Goal: Information Seeking & Learning: Learn about a topic

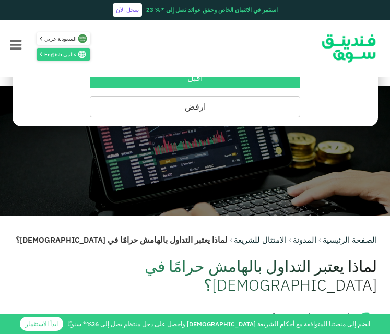
click at [222, 82] on button "اقبل" at bounding box center [195, 78] width 210 height 20
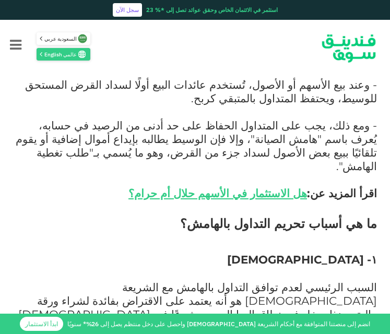
scroll to position [793, 0]
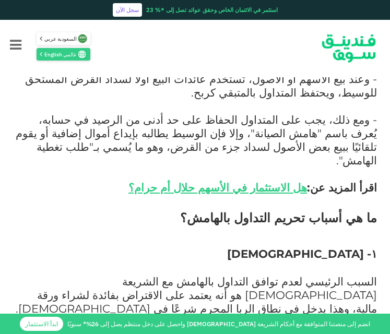
click at [364, 274] on span "السبب الرئيسي لعدم توافق التداول بالهامش مع الشريعة [DEMOGRAPHIC_DATA] هو أنه ي…" at bounding box center [196, 294] width 361 height 41
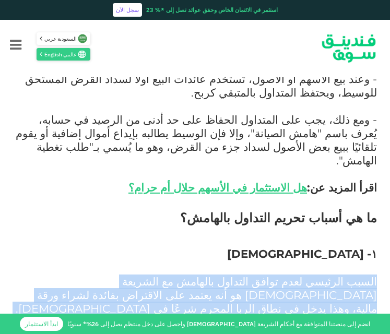
click at [364, 274] on span "السبب الرئيسي لعدم توافق التداول بالهامش مع الشريعة [DEMOGRAPHIC_DATA] هو أنه ي…" at bounding box center [196, 294] width 361 height 41
copy span "السبب الرئيسي لعدم توافق التداول بالهامش مع الشريعة [DEMOGRAPHIC_DATA] هو أنه ي…"
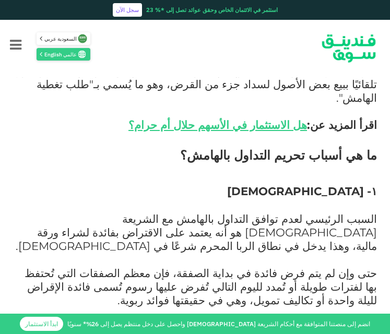
scroll to position [877, 0]
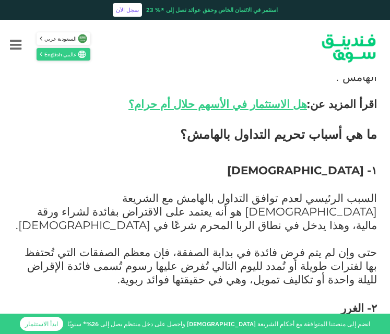
copy span "يُعد التداول بالهامش من الأنشطة المالية ذات المخاطرة العالية بطبيعتها، لأنه يعت…"
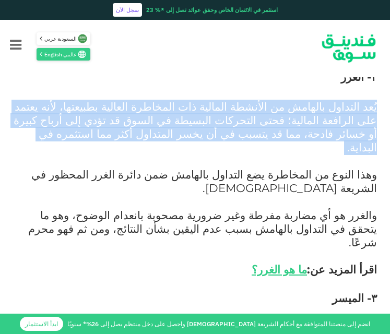
scroll to position [1127, 0]
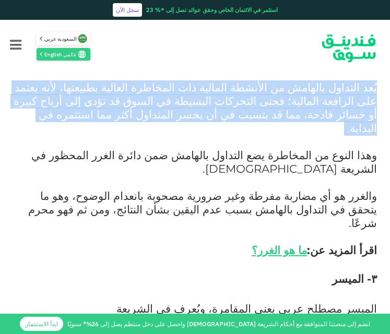
click at [209, 302] on span "الميسر مصطلح عربي يعني المقامرة، ويُعرف في الشريعة [DEMOGRAPHIC_DATA] بأنه كل م…" at bounding box center [198, 336] width 357 height 68
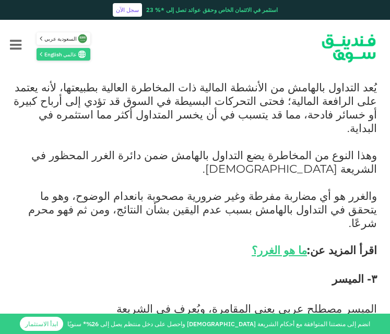
click at [232, 302] on span "الميسر مصطلح عربي يعني المقامرة، ويُعرف في الشريعة [DEMOGRAPHIC_DATA] بأنه كل م…" at bounding box center [198, 336] width 357 height 68
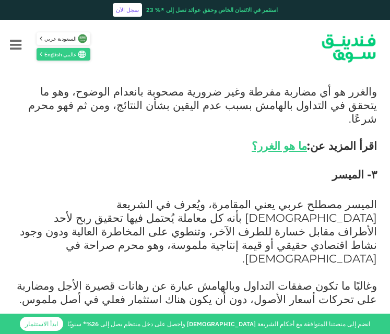
scroll to position [1252, 0]
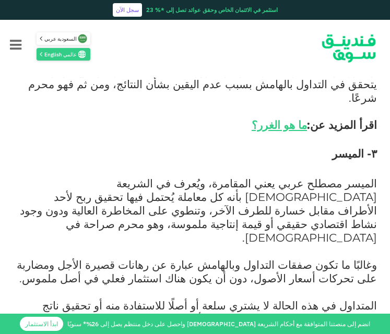
click at [297, 298] on span "المتداول في هذه الحالة لا يشتري سلعة أو أصلًا للاستفادة منه أو تحقيق ناتج اقتصا…" at bounding box center [197, 318] width 359 height 41
click at [355, 258] on span "وغالبًا ما تكون صفقات التداول وبالهامش عبارة عن رهانات قصيرة الأجل ومضاربة على …" at bounding box center [197, 271] width 360 height 27
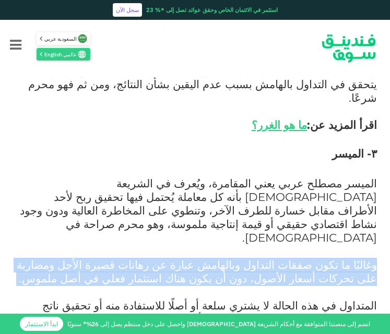
click at [355, 258] on span "وغالبًا ما تكون صفقات التداول وبالهامش عبارة عن رهانات قصيرة الأجل ومضاربة على …" at bounding box center [197, 271] width 360 height 27
copy span "وغالبًا ما تكون صفقات التداول وبالهامش عبارة عن رهانات قصيرة الأجل ومضاربة على …"
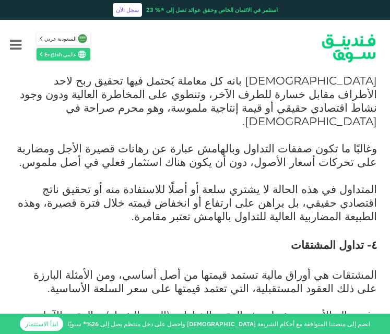
scroll to position [1378, 0]
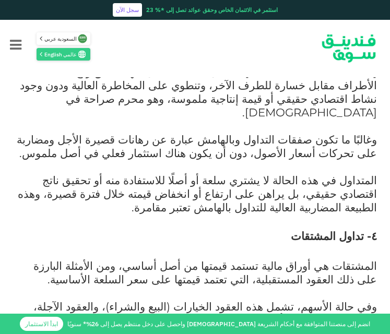
drag, startPoint x: 369, startPoint y: 192, endPoint x: 280, endPoint y: 192, distance: 89.2
copy span "تأجيل السعر والتسليم معًا"
drag, startPoint x: 275, startPoint y: 261, endPoint x: 371, endPoint y: 262, distance: 96.0
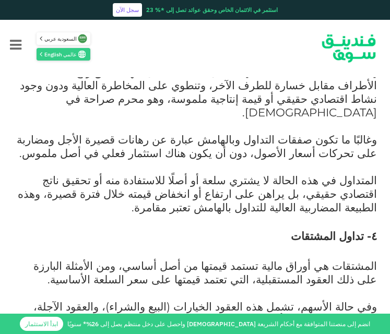
copy span "البيع دون القبض أو التملّك"
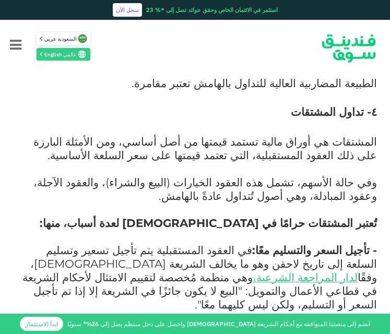
scroll to position [1503, 0]
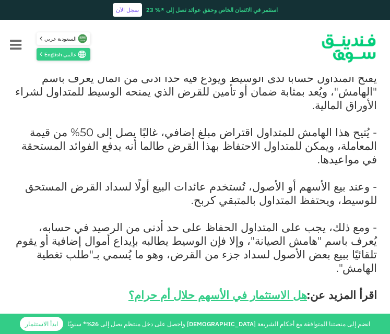
scroll to position [662, 0]
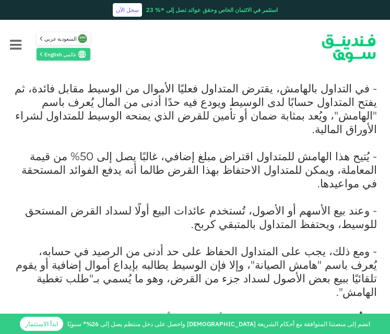
click at [257, 204] on p "- وعند بيع الأسهم أو الأصول، تُستخدم عائدات البيع أولًا لسداد القرض المستحق للو…" at bounding box center [195, 224] width 364 height 41
click at [355, 244] on span "- ومع ذلك، يجب على المتداول الحفاظ على حد أدنى من الرصيد في حسابه، يُعرف باسم "…" at bounding box center [196, 271] width 361 height 54
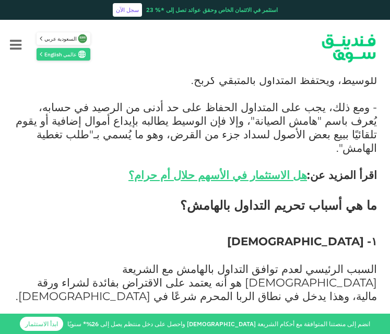
scroll to position [808, 0]
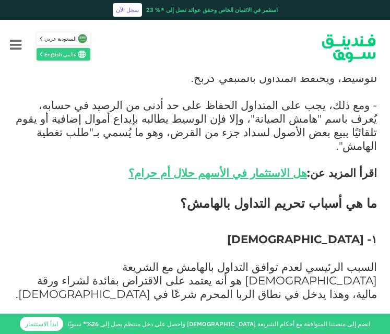
click at [249, 232] on h3 "١- [DEMOGRAPHIC_DATA]" at bounding box center [195, 240] width 364 height 16
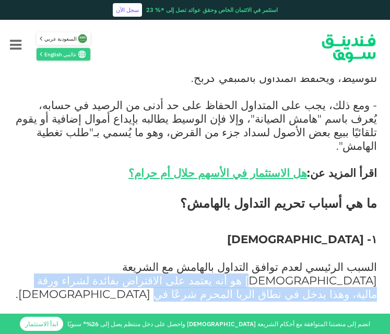
drag, startPoint x: 124, startPoint y: 165, endPoint x: 115, endPoint y: 185, distance: 21.0
click at [115, 261] on p "السبب الرئيسي لعدم توافق التداول بالهامش مع الشريعة [DEMOGRAPHIC_DATA] هو أنه ي…" at bounding box center [195, 288] width 364 height 54
copy span "يعتمد على الاقتراض بفائدة لشراء ورقة مالية، وهذا يدخل في نطاق الربا المحرم شرعً…"
click at [209, 314] on span "حتى وإن لم يتم فرض فائدة في بداية الصفقة، فإن معظم الصفقات التي تُحتفظ بها لفتر…" at bounding box center [201, 334] width 352 height 41
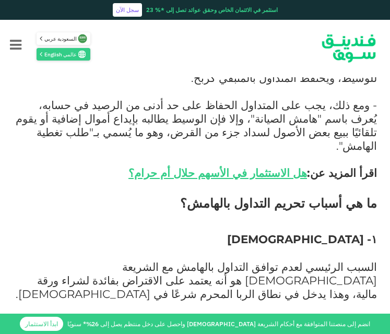
click at [376, 314] on span "حتى وإن لم يتم فرض فائدة في بداية الصفقة، فإن معظم الصفقات التي تُحتفظ بها لفتر…" at bounding box center [201, 334] width 352 height 41
copy span "حتى وإن لم يتم فرض فائدة في بداية الصفقة، فإن معظم الصفقات التي تُحتفظ بها لفتر…"
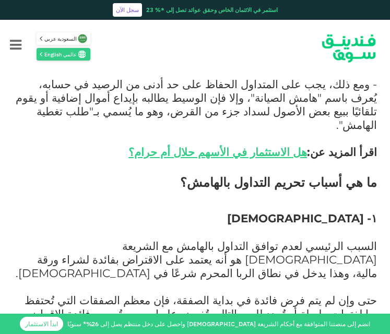
scroll to position [912, 0]
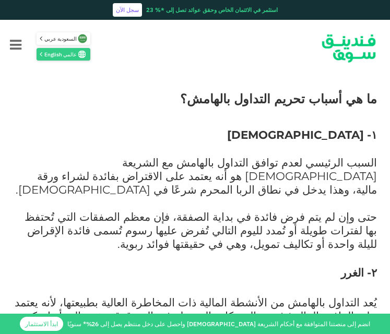
click at [340, 295] on span "يُعد التداول بالهامش من الأنشطة المالية ذات المخاطرة العالية بطبيعتها، لأنه يعت…" at bounding box center [195, 322] width 363 height 54
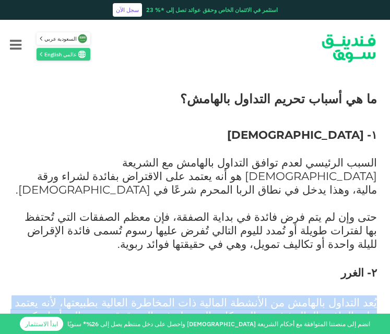
click at [340, 295] on span "يُعد التداول بالهامش من الأنشطة المالية ذات المخاطرة العالية بطبيعتها، لأنه يعت…" at bounding box center [195, 322] width 363 height 54
copy span "يُعد التداول بالهامش من الأنشطة المالية ذات المخاطرة العالية بطبيعتها، لأنه يعت…"
click at [339, 296] on p "يُعد التداول بالهامش من الأنشطة المالية ذات المخاطرة العالية بطبيعتها، لأنه يعت…" at bounding box center [195, 330] width 364 height 68
drag, startPoint x: 377, startPoint y: 190, endPoint x: 379, endPoint y: 253, distance: 62.7
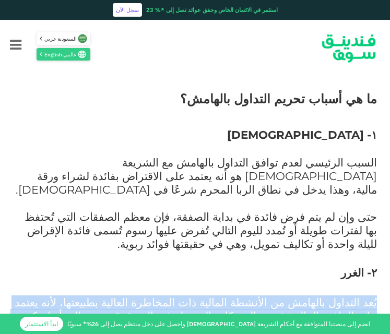
copy div "يُعد التداول بالهامش من الأنشطة المالية ذات المخاطرة العالية بطبيعتها، لأنه يعت…"
click at [224, 296] on p "يُعد التداول بالهامش من الأنشطة المالية ذات المخاطرة العالية بطبيعتها، لأنه يعت…" at bounding box center [195, 330] width 364 height 68
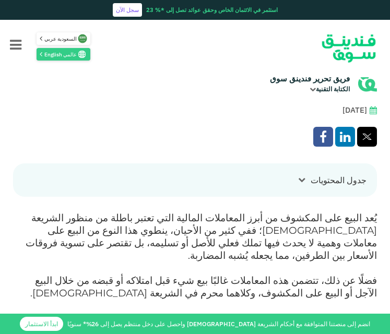
scroll to position [268, 0]
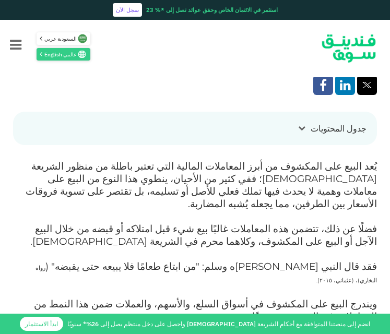
click at [234, 177] on span "يُعد البيع على المكشوف من أبرز المعاملات المالية التي تعتبر باطلة من منظور الشر…" at bounding box center [201, 185] width 351 height 50
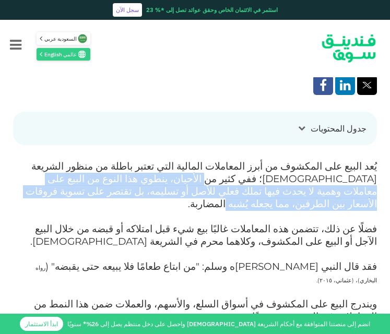
drag, startPoint x: 351, startPoint y: 176, endPoint x: 179, endPoint y: 189, distance: 172.2
click at [179, 189] on p "يُعد البيع على المكشوف من أبرز المعاملات المالية التي تعتبر باطلة من منظور الشر…" at bounding box center [195, 192] width 364 height 63
copy span "ينطوي هذا النوع من البيع على معاملات وهمية لا يحدث فيها تملك فعلي للأصل أو تسلي…"
click at [229, 260] on span "فقد قال النبي محمد صلي الله عليه وسلم: "من ابتاع طعامًا فلا يبيعه حتى يقبضه" ( …" at bounding box center [205, 272] width 341 height 25
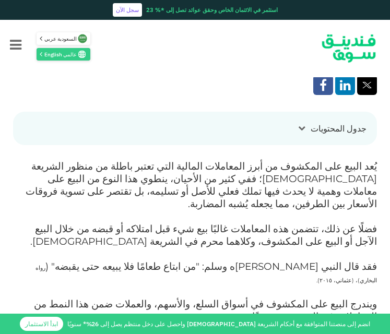
click at [239, 260] on span "فقد قال النبي محمد صلي الله عليه وسلم: "من ابتاع طعامًا فلا يبيعه حتى يقبضه" ( …" at bounding box center [205, 272] width 341 height 25
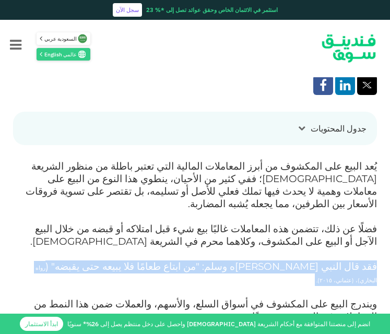
click at [239, 260] on span "فقد قال النبي محمد صلي الله عليه وسلم: "من ابتاع طعامًا فلا يبيعه حتى يقبضه" ( …" at bounding box center [205, 272] width 341 height 25
copy span "فقد قال النبي محمد صلي الله عليه وسلم: "من ابتاع طعامًا فلا يبيعه حتى يقبضه" ( …"
click at [161, 260] on span "فقد قال النبي محمد صلي الله عليه وسلم: "من ابتاع طعامًا فلا يبيعه حتى يقبضه" ( …" at bounding box center [205, 272] width 341 height 25
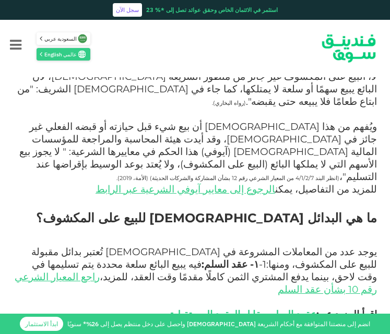
scroll to position [1186, 0]
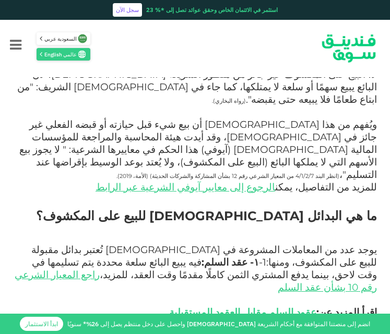
click at [123, 244] on p "يوجد عدد من المعاملات المشروعة في الإسلام تُعتبر بدائل مقبولة للبيع على المكشوف…" at bounding box center [195, 288] width 364 height 88
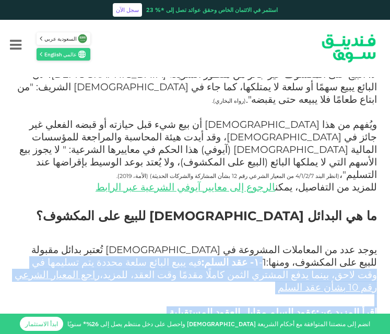
drag, startPoint x: 88, startPoint y: 136, endPoint x: 68, endPoint y: 246, distance: 112.3
copy div "- ١- عقد السلم: فيه يبيع البائع سلعة محددة يتم تسليمها في وقت لاحق، بينما يدفع …"
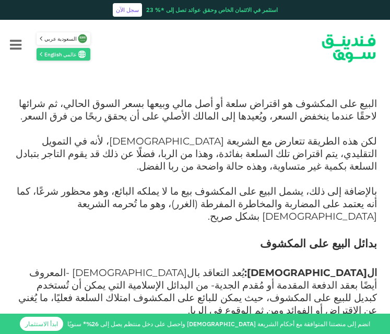
scroll to position [909, 0]
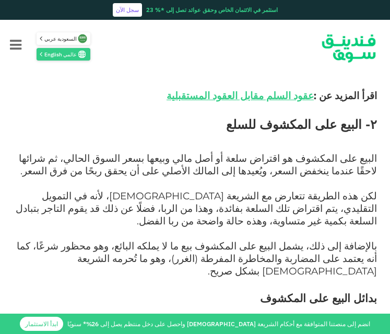
click at [275, 291] on h3 "بدائل البيع على المكشوف" at bounding box center [195, 306] width 364 height 31
copy div "العربون: يُعد التعاقد بالعربون -المعروف أيضًا بعقد الدفعة المقدمة أو مُقدم الجد…"
